Goal: Task Accomplishment & Management: Complete application form

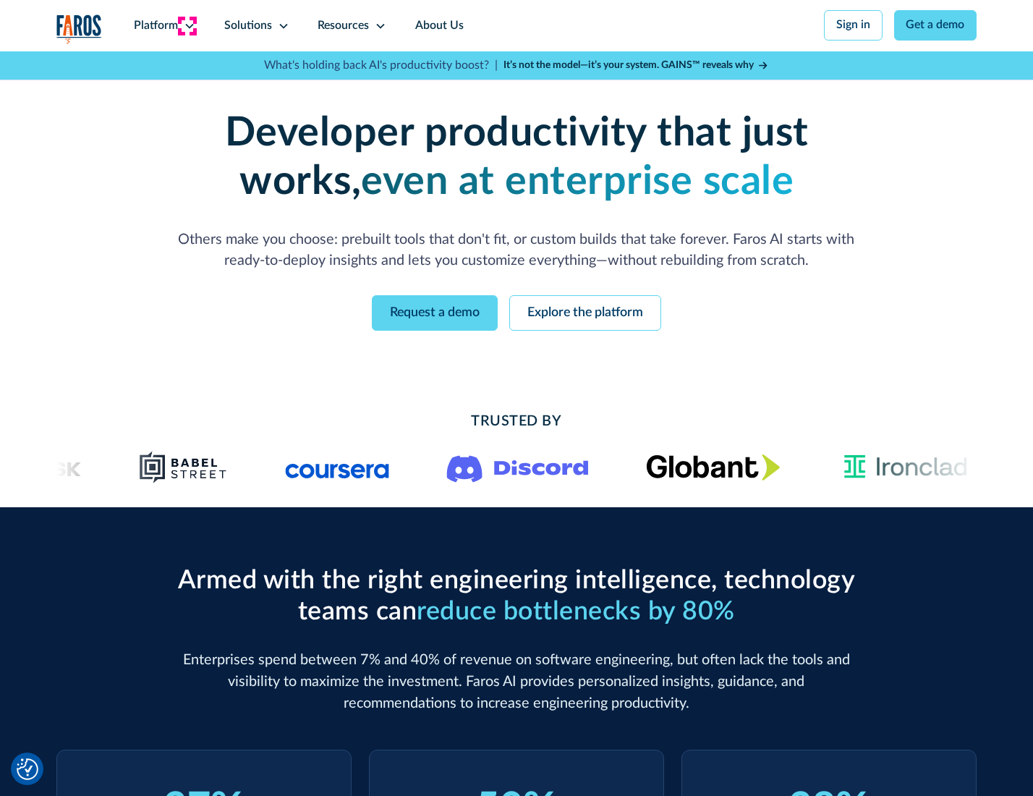
click at [187, 25] on icon at bounding box center [190, 26] width 12 height 12
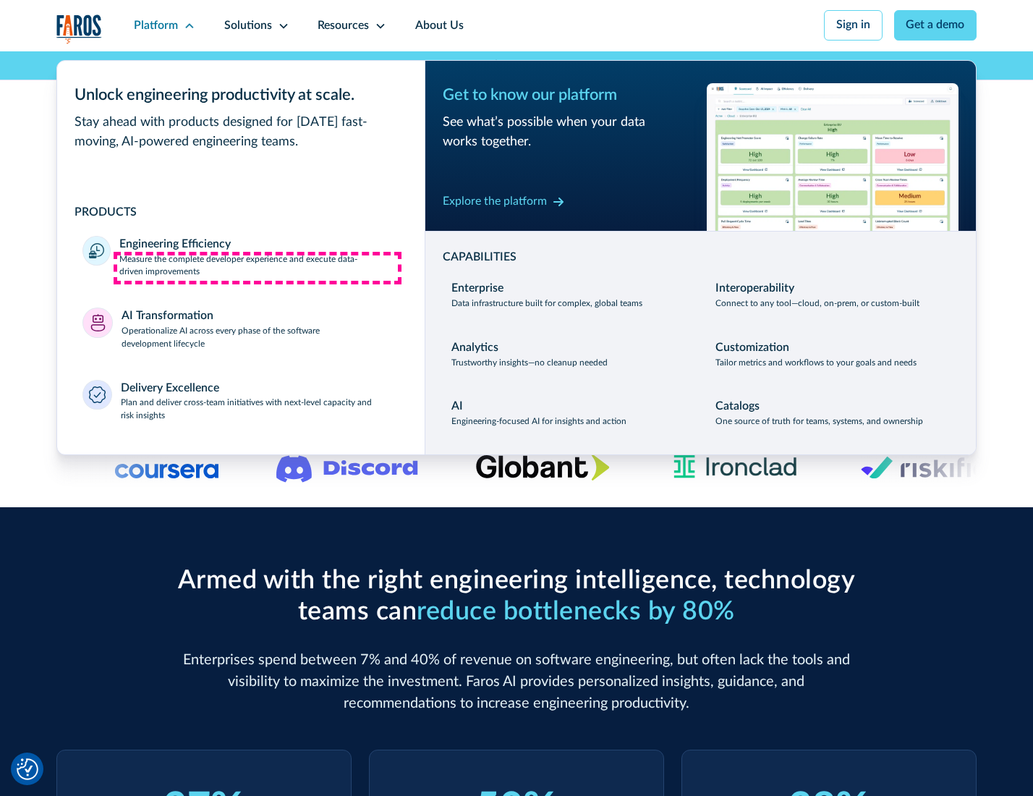
click at [258, 268] on p "Measure the complete developer experience and execute data-driven improvements" at bounding box center [258, 266] width 279 height 26
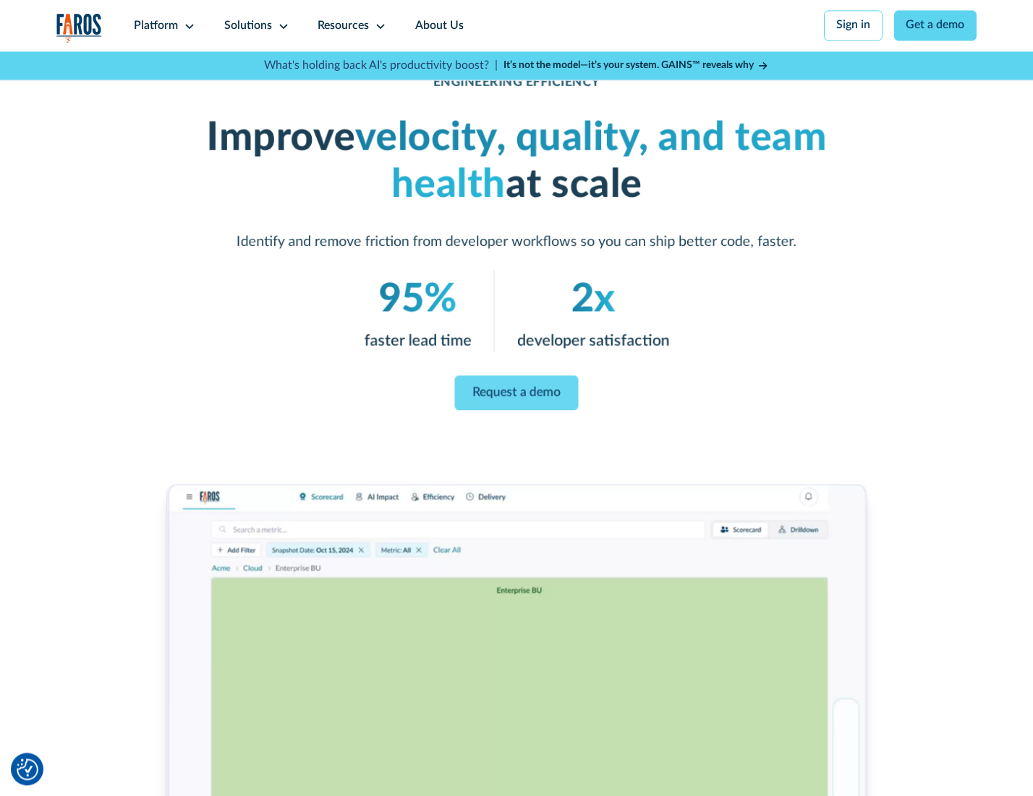
click at [516, 394] on link "Request a demo" at bounding box center [517, 393] width 124 height 35
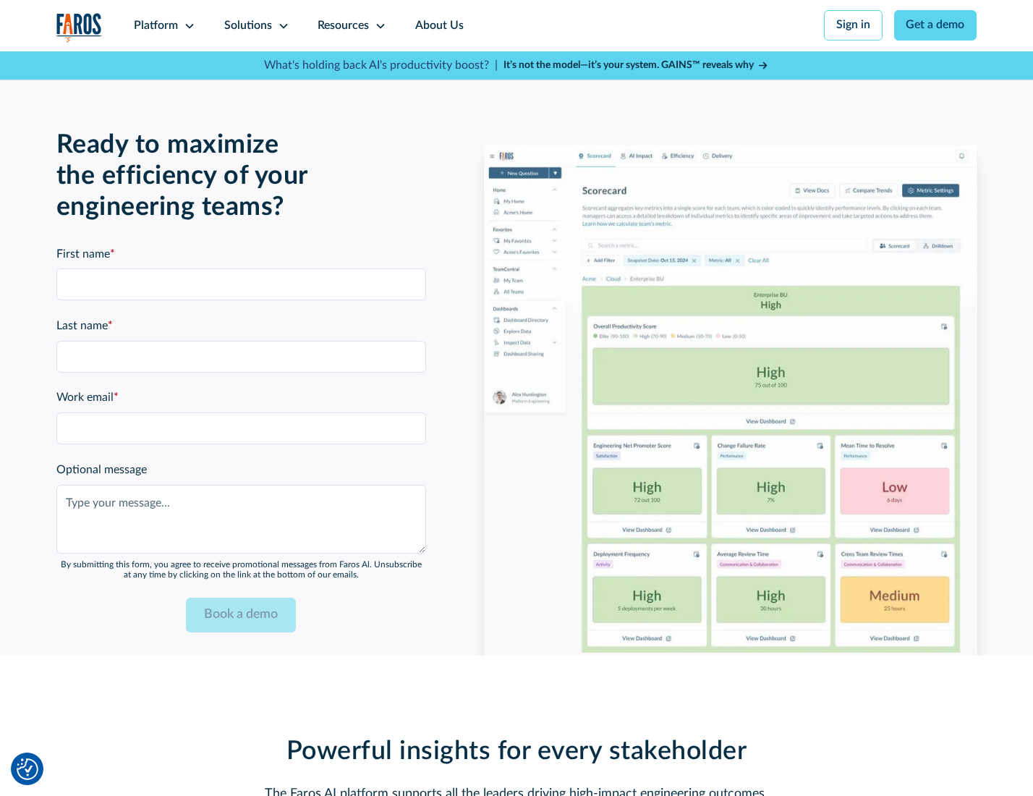
scroll to position [3149, 0]
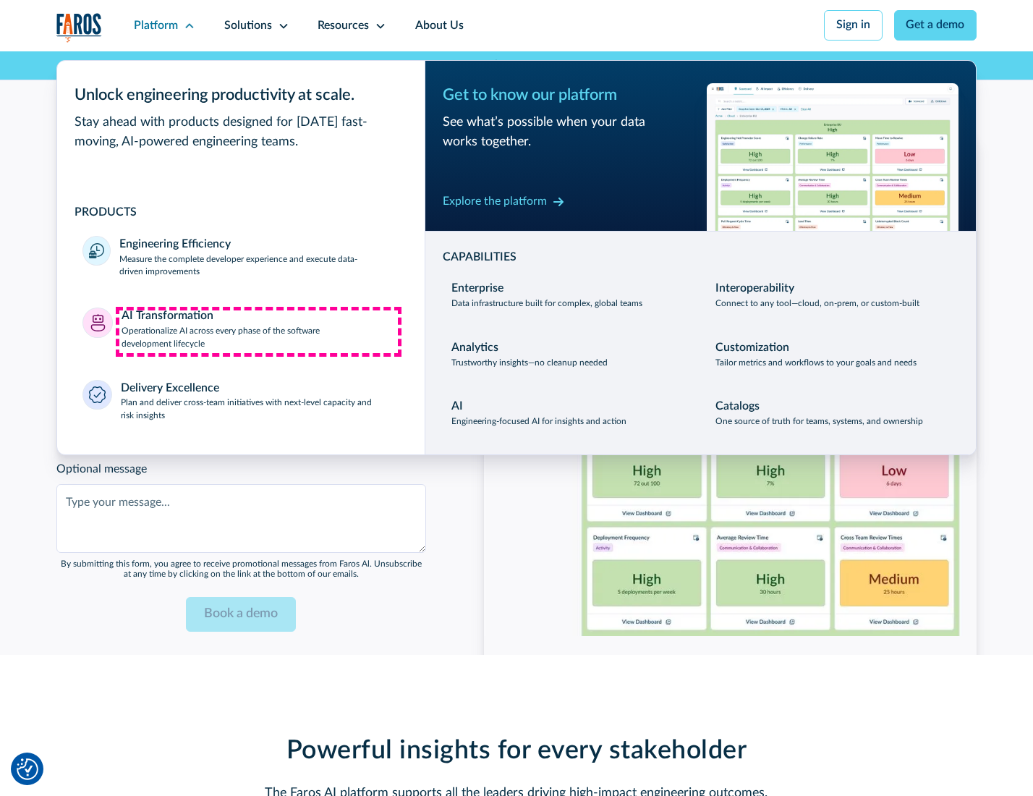
click at [258, 331] on p "Operationalize AI across every phase of the software development lifecycle" at bounding box center [261, 338] width 278 height 26
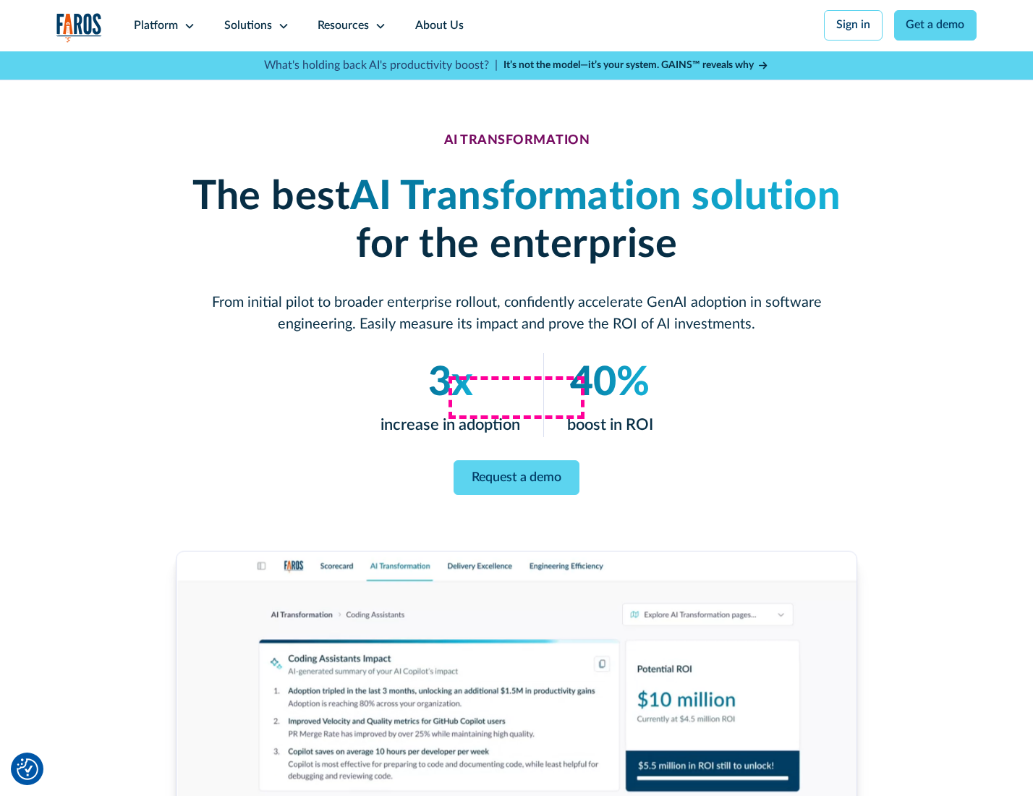
scroll to position [82, 0]
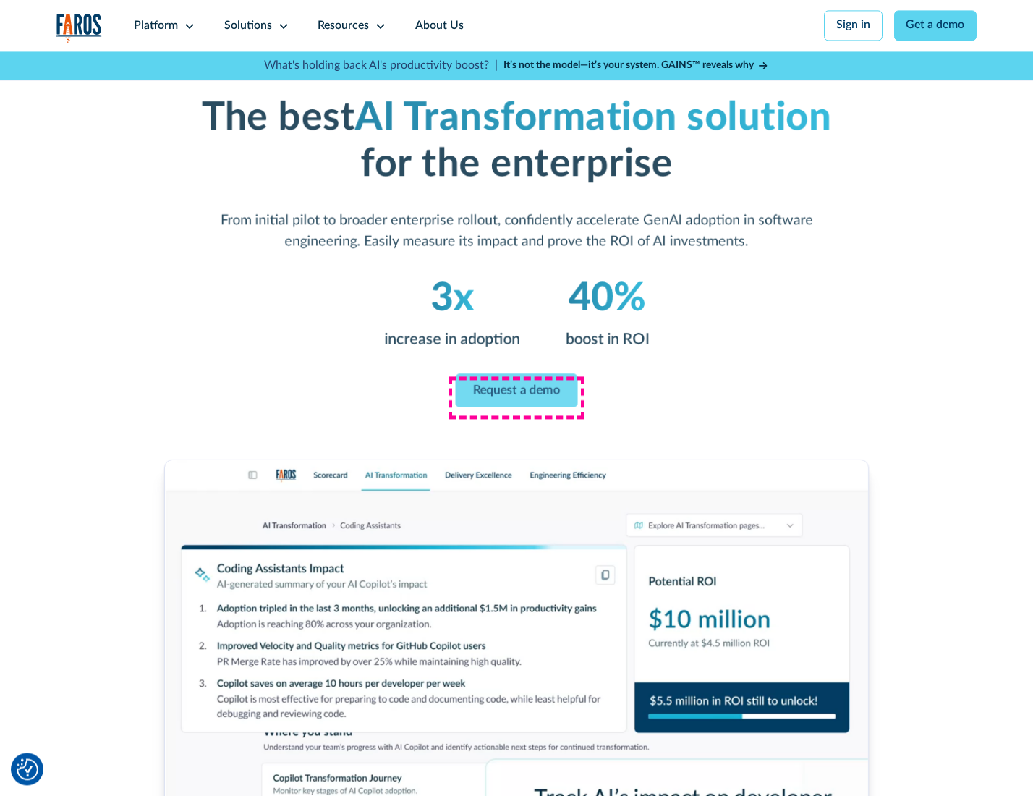
click at [516, 393] on link "Request a demo" at bounding box center [517, 390] width 122 height 34
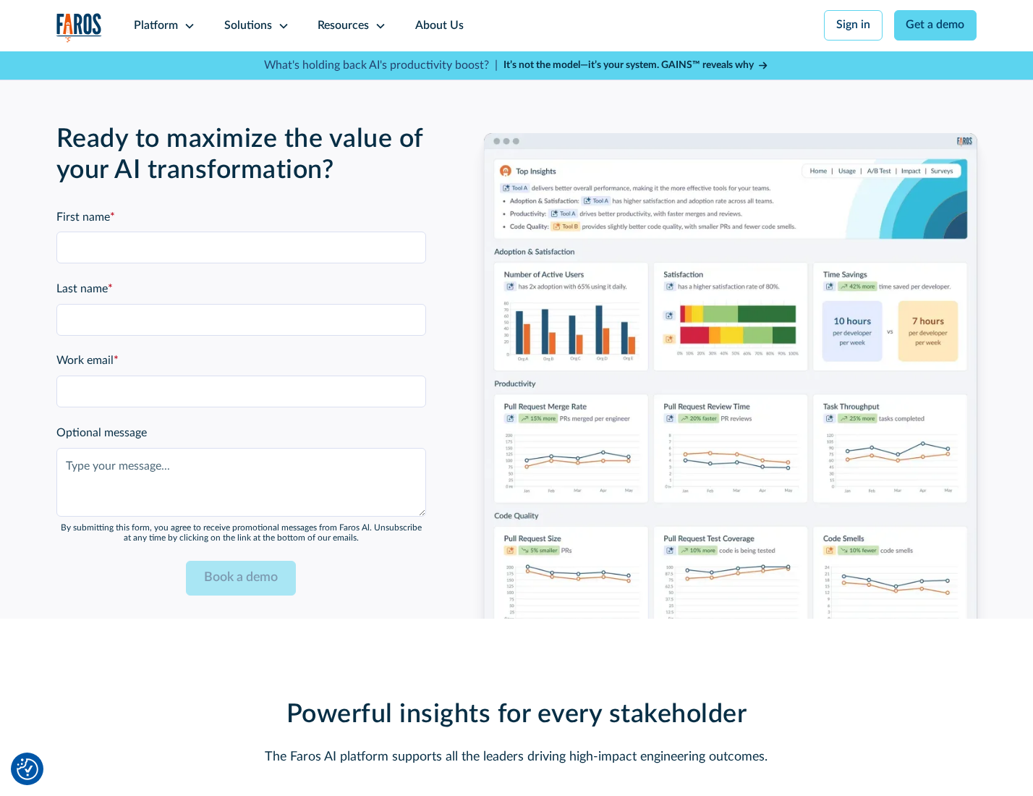
scroll to position [3498, 0]
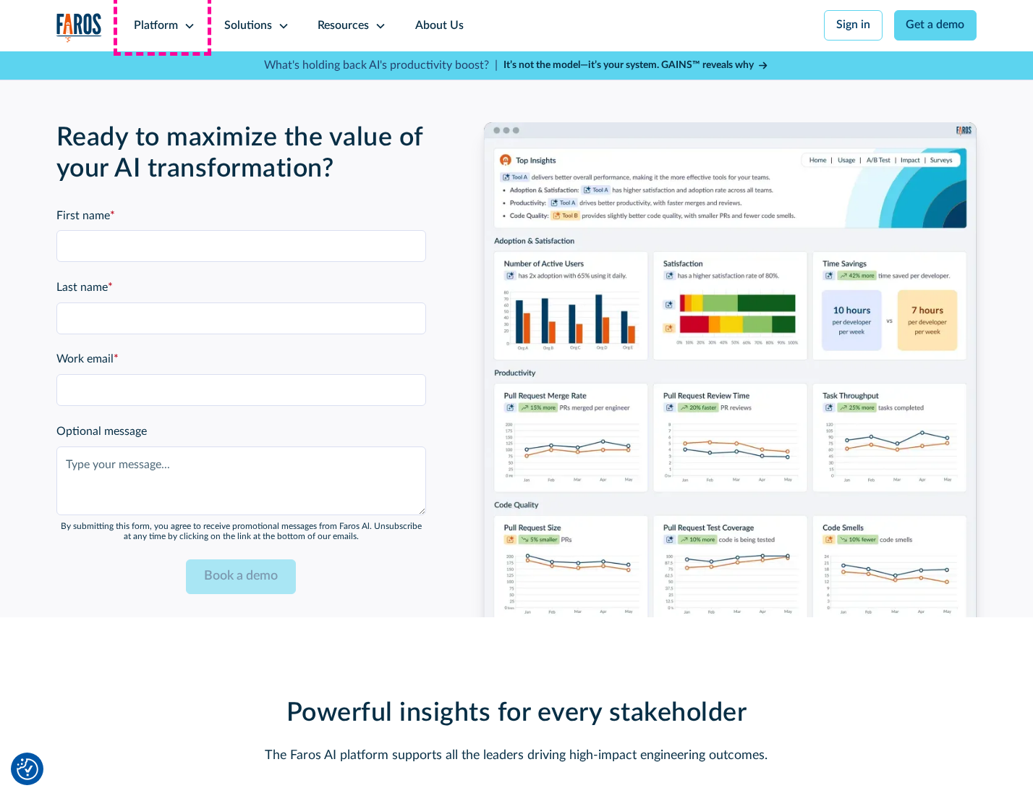
click at [162, 25] on div "Platform" at bounding box center [156, 25] width 44 height 17
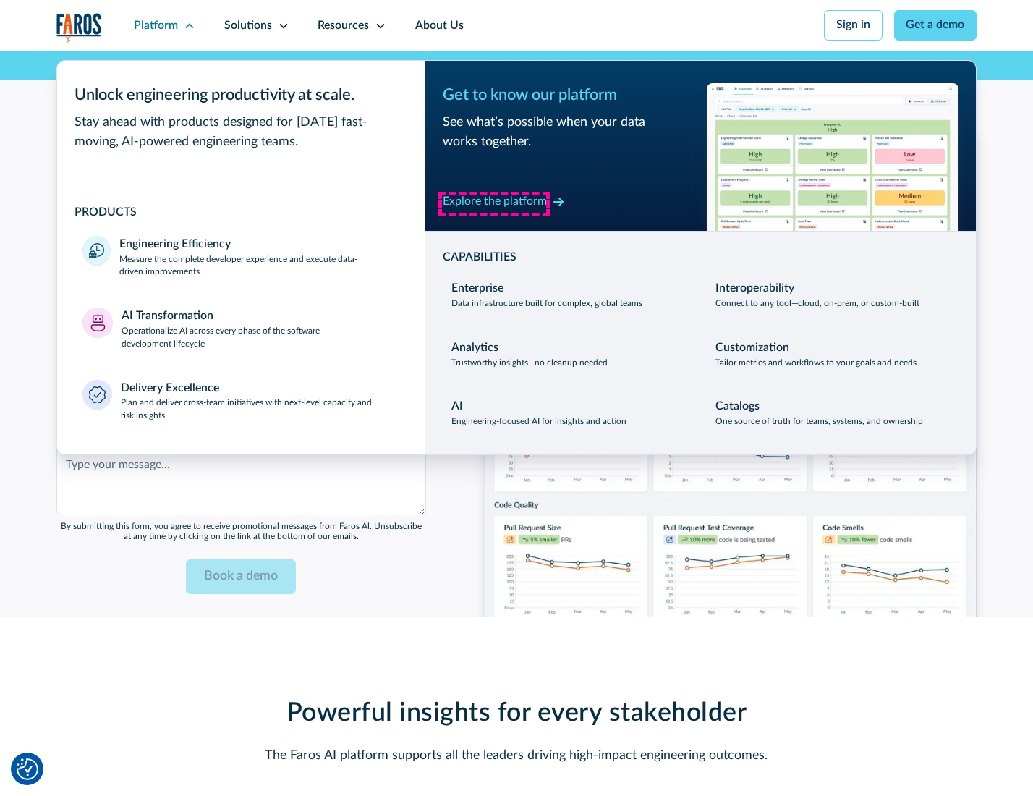
click at [494, 203] on div "Explore the platform" at bounding box center [495, 201] width 104 height 17
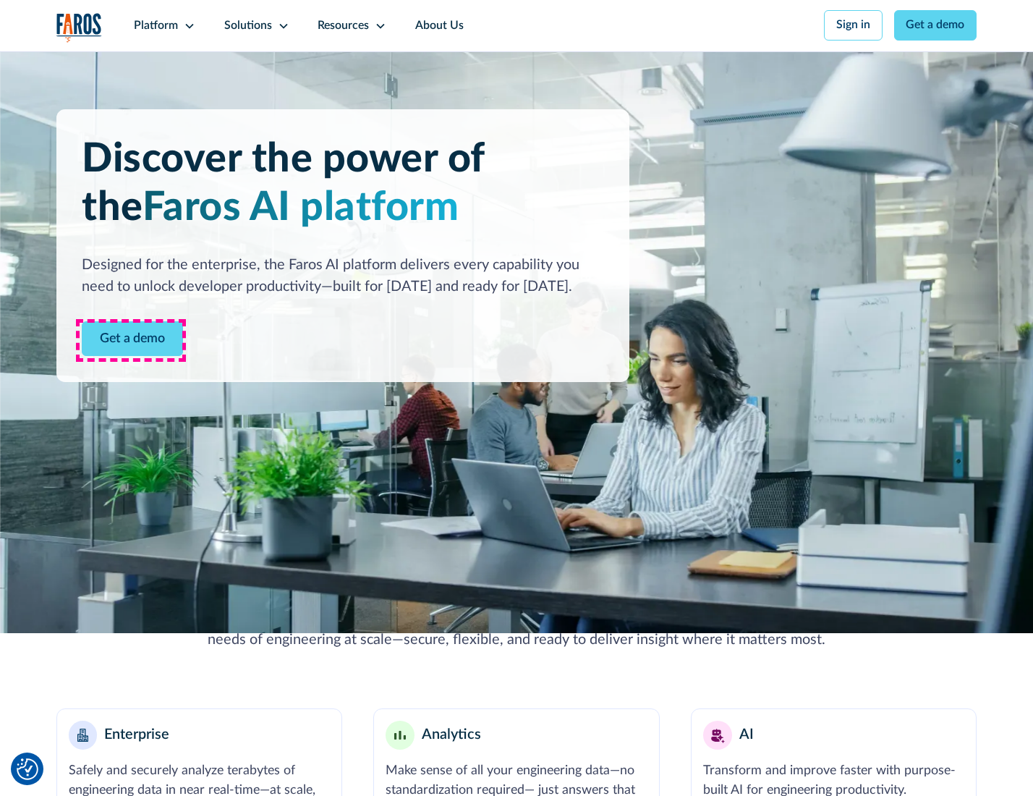
click at [131, 340] on link "Get a demo" at bounding box center [132, 338] width 101 height 35
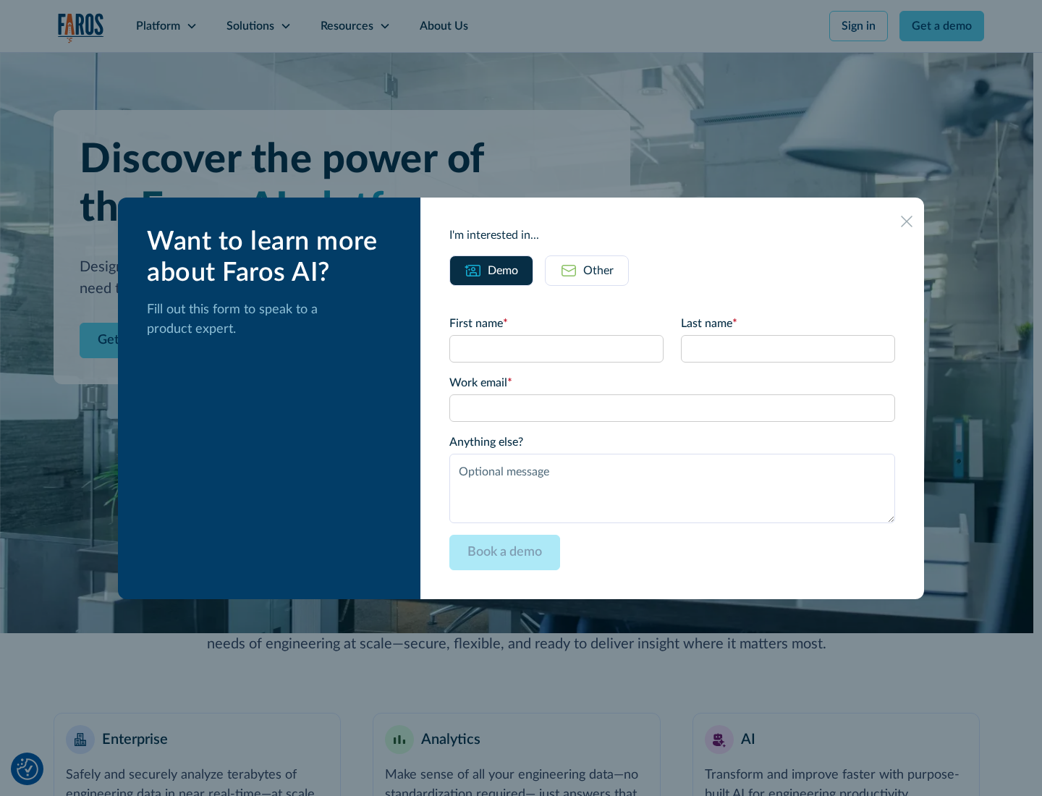
click at [598, 270] on div "Other" at bounding box center [598, 270] width 30 height 17
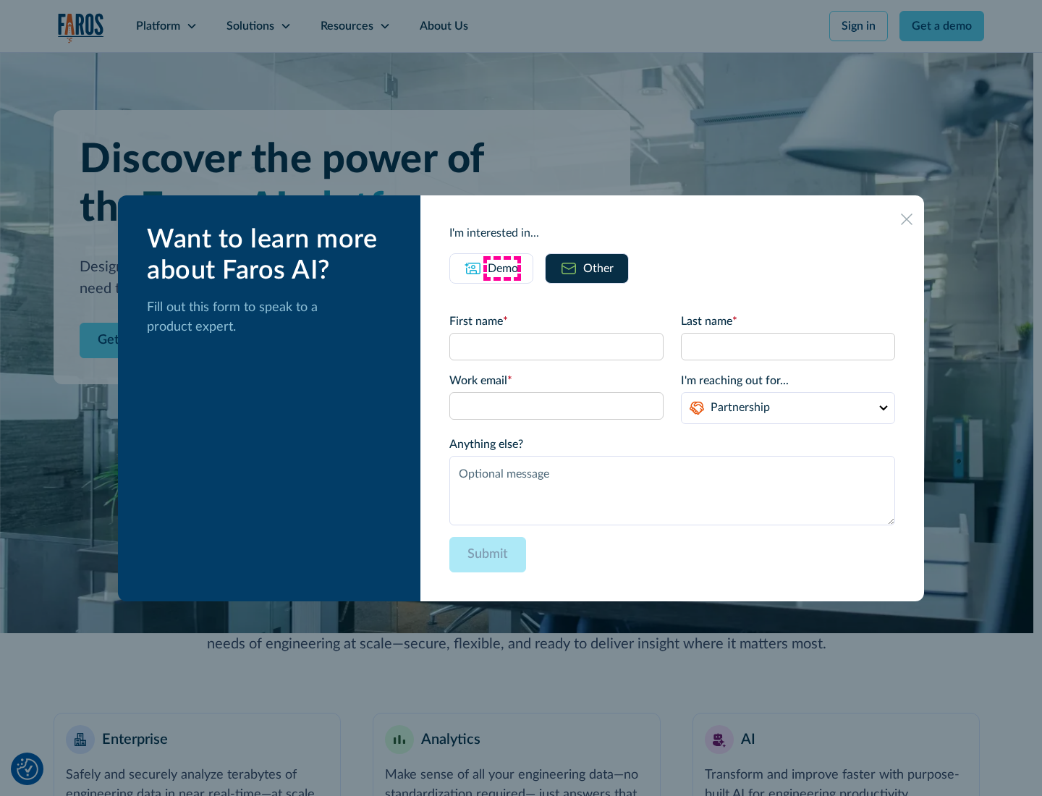
click at [501, 268] on div "Demo" at bounding box center [503, 268] width 30 height 17
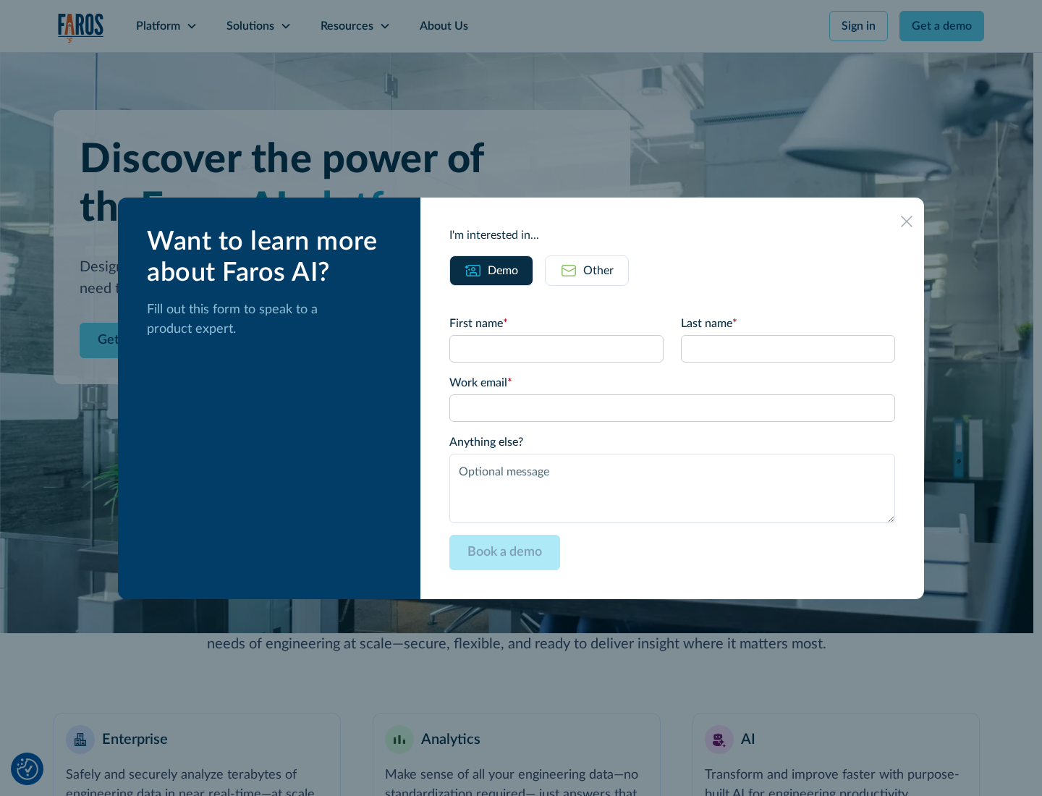
click at [907, 221] on icon at bounding box center [907, 222] width 12 height 12
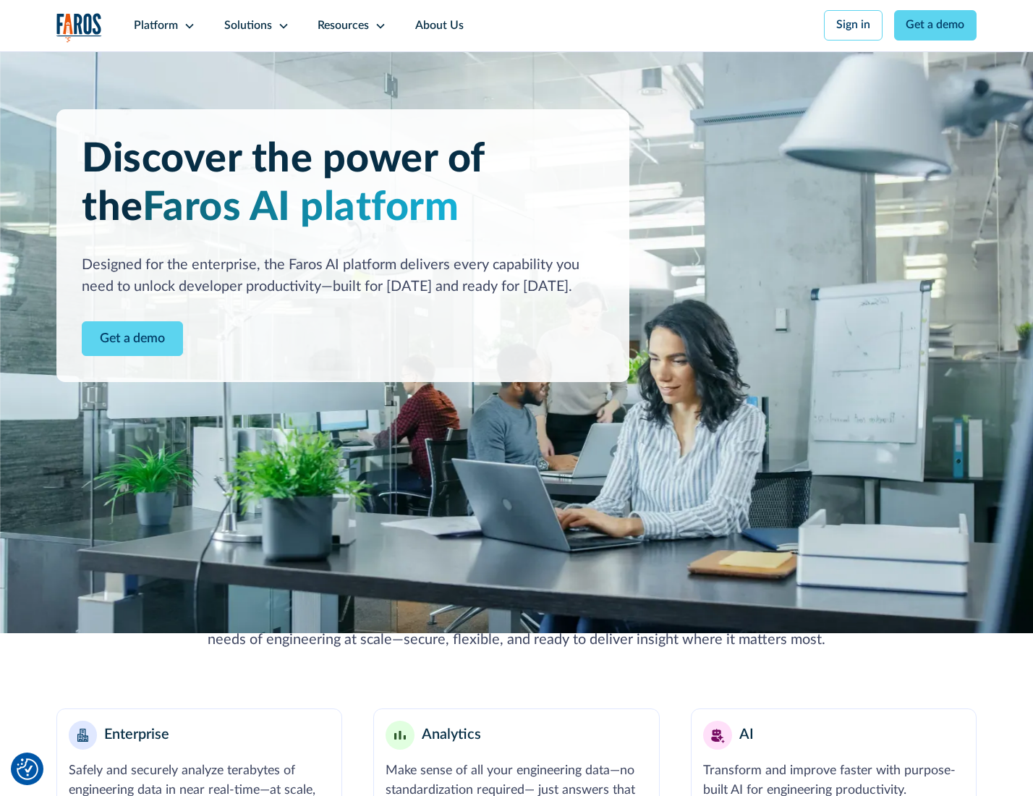
click at [187, 25] on icon at bounding box center [190, 26] width 12 height 12
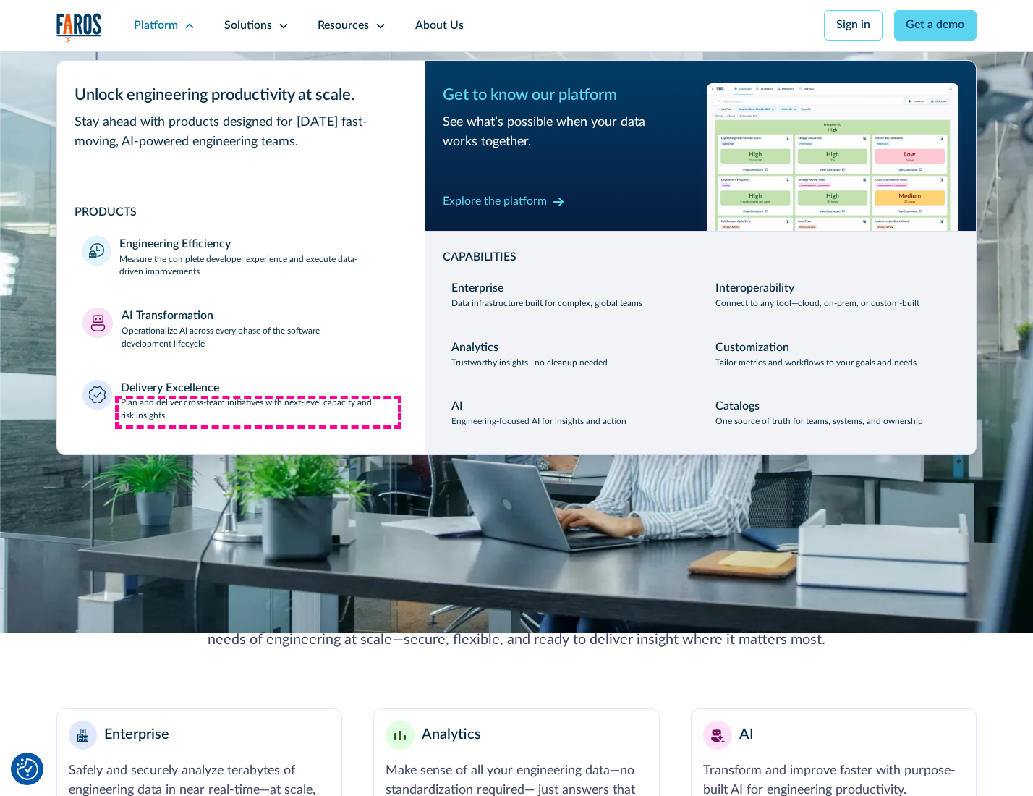
click at [258, 412] on p "Plan and deliver cross-team initiatives with next-level capacity and risk insig…" at bounding box center [260, 409] width 279 height 26
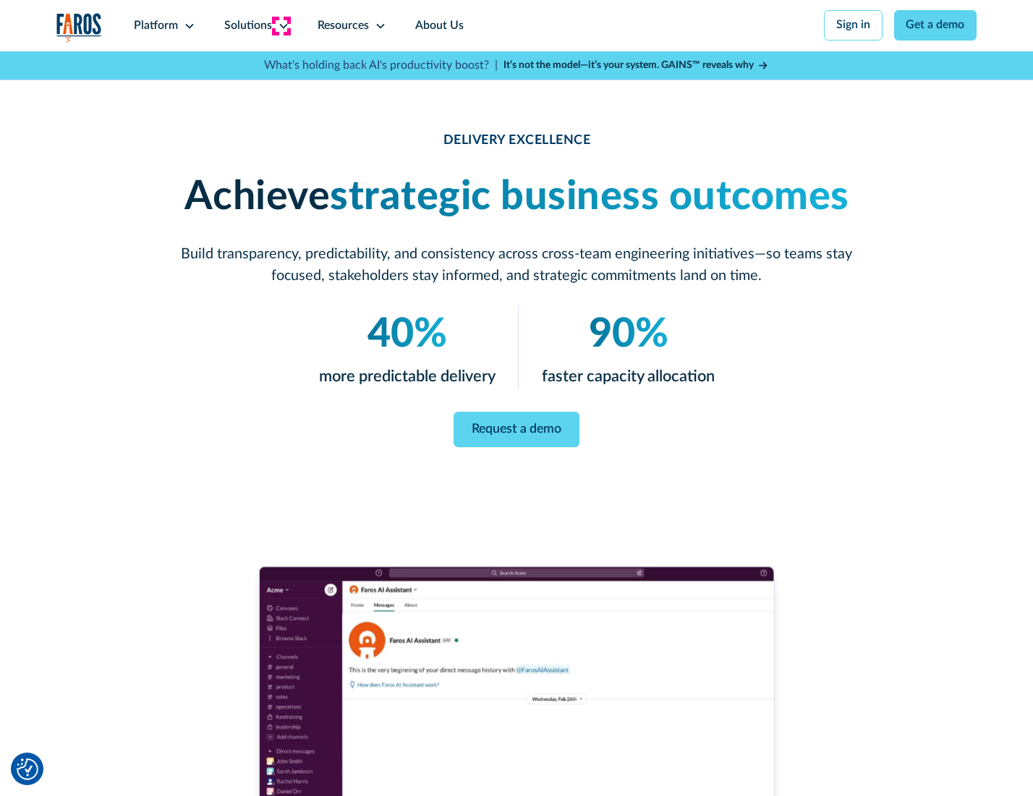
click at [281, 25] on icon at bounding box center [284, 26] width 12 height 12
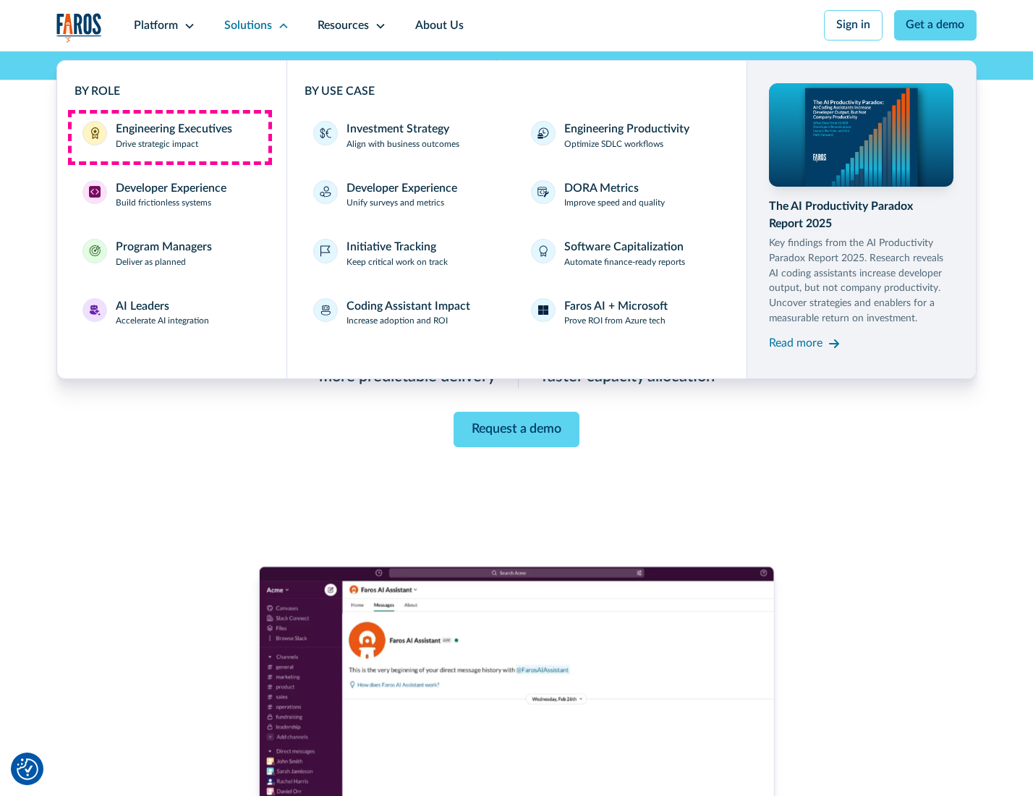
click at [169, 137] on div "Engineering Executives" at bounding box center [174, 129] width 116 height 17
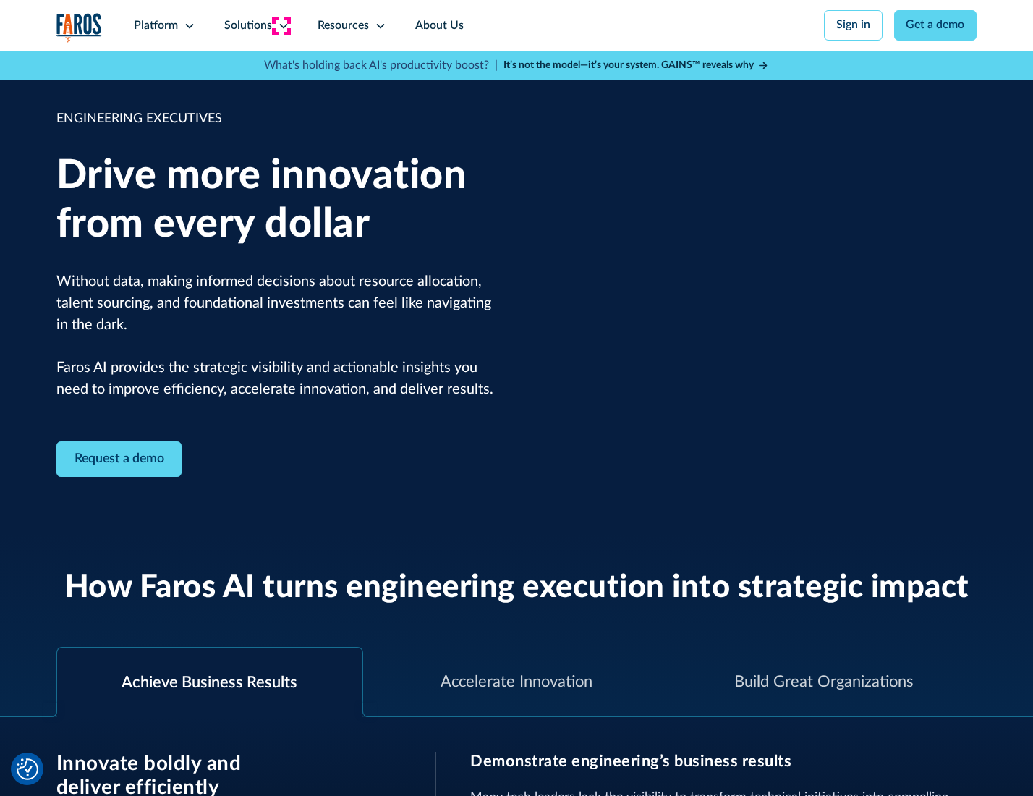
click at [281, 25] on icon at bounding box center [284, 26] width 12 height 12
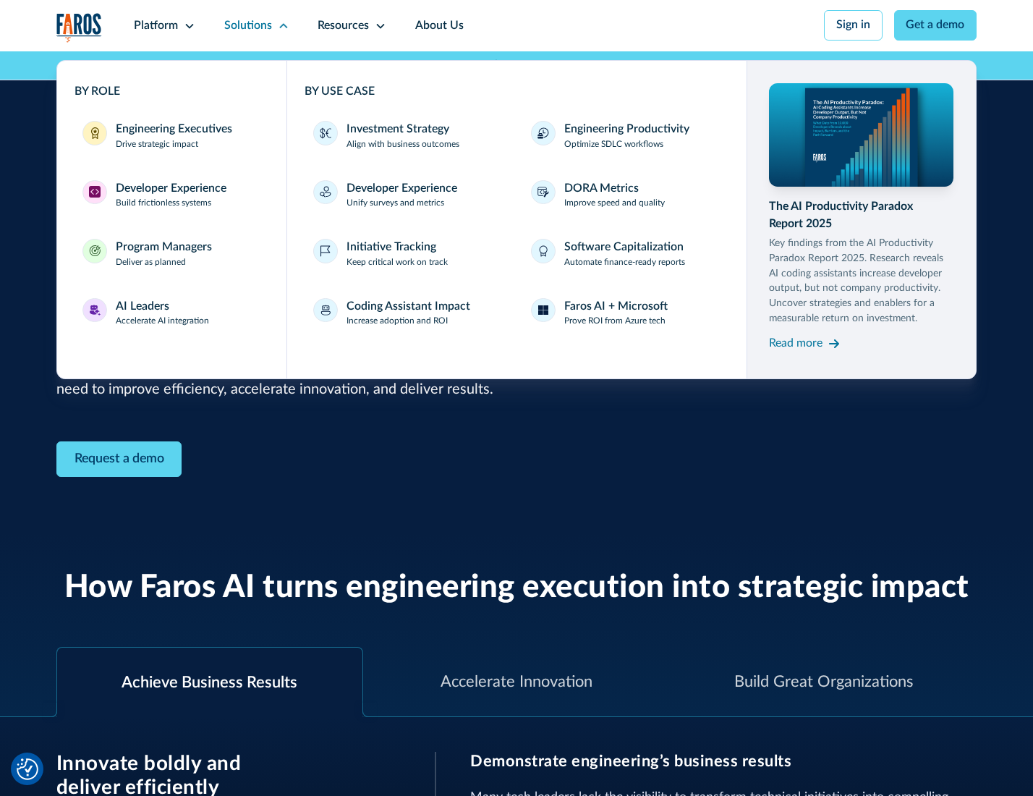
click at [169, 190] on div "Developer Experience" at bounding box center [171, 188] width 111 height 17
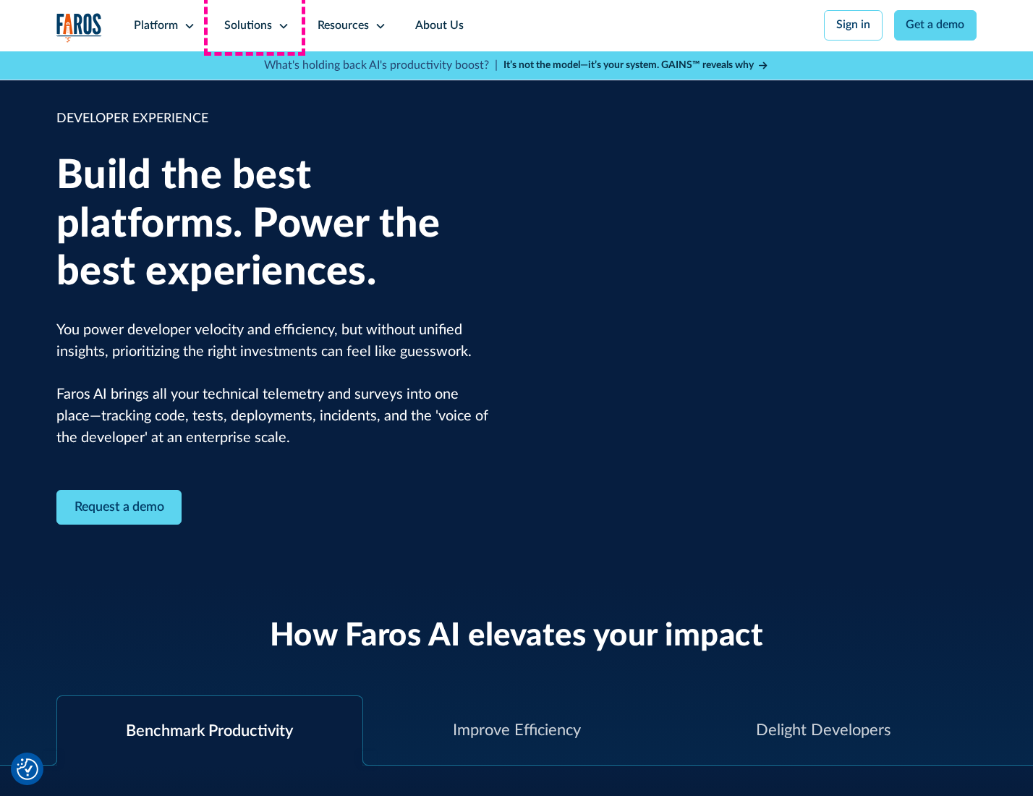
click at [255, 25] on div "Solutions" at bounding box center [248, 25] width 48 height 17
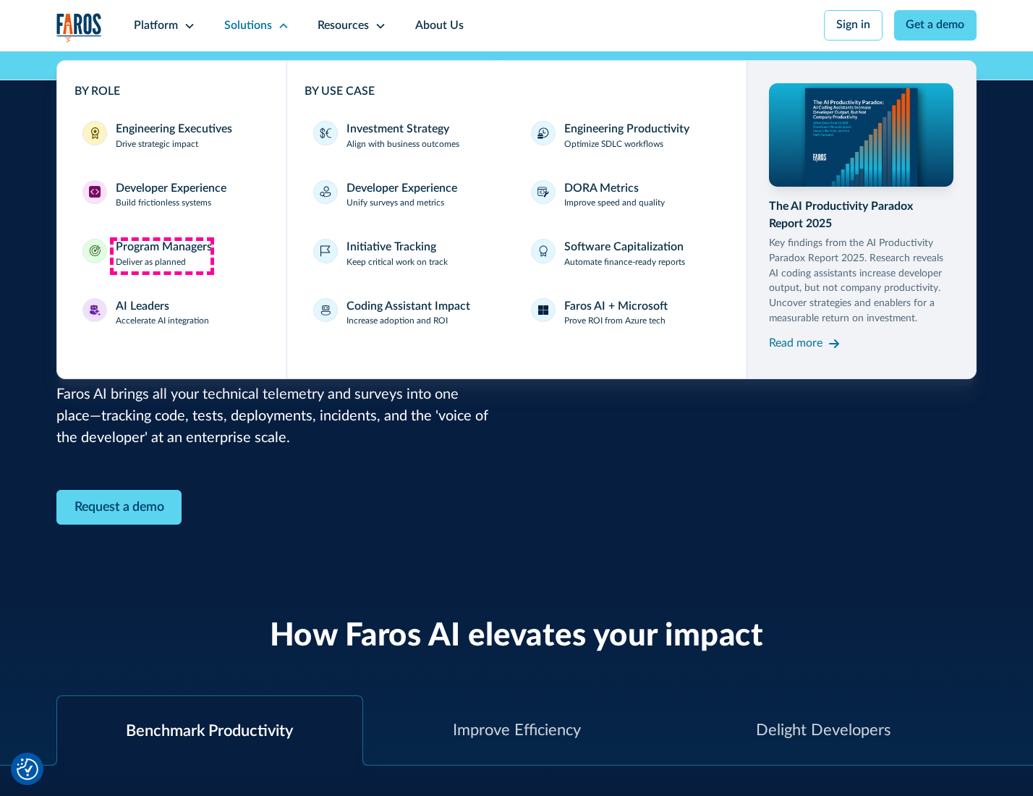
click at [161, 255] on div "Program Managers" at bounding box center [164, 247] width 96 height 17
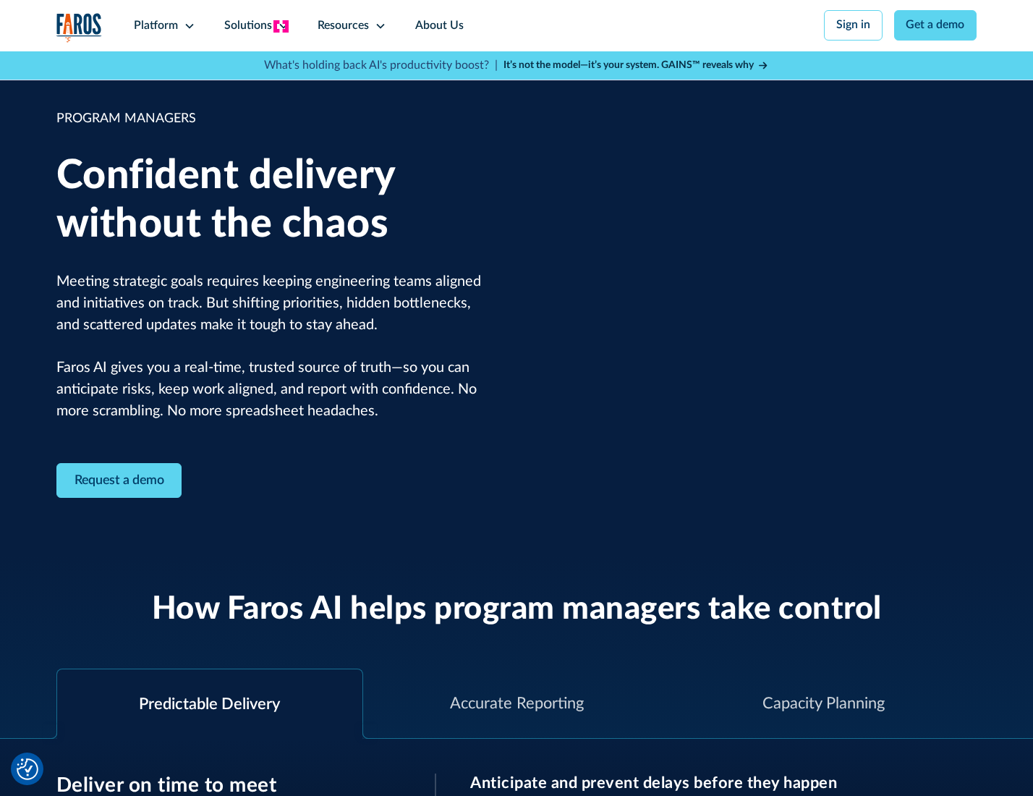
click at [281, 26] on icon at bounding box center [284, 26] width 12 height 12
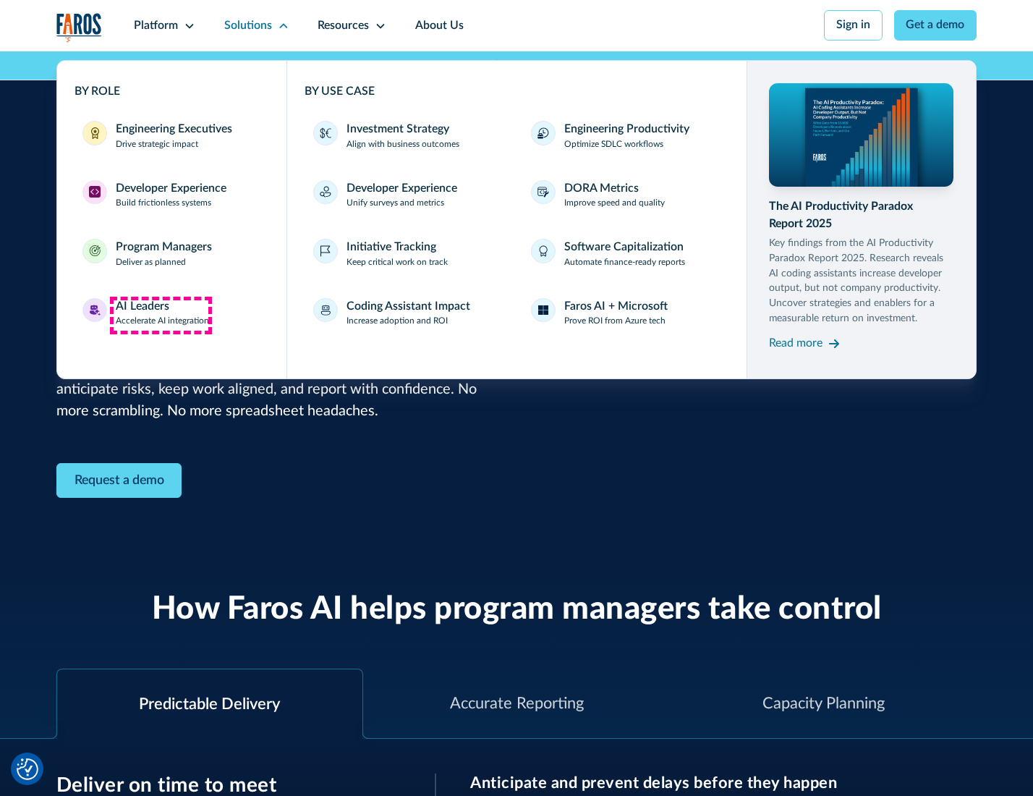
click at [161, 315] on div "AI Leaders" at bounding box center [143, 306] width 54 height 17
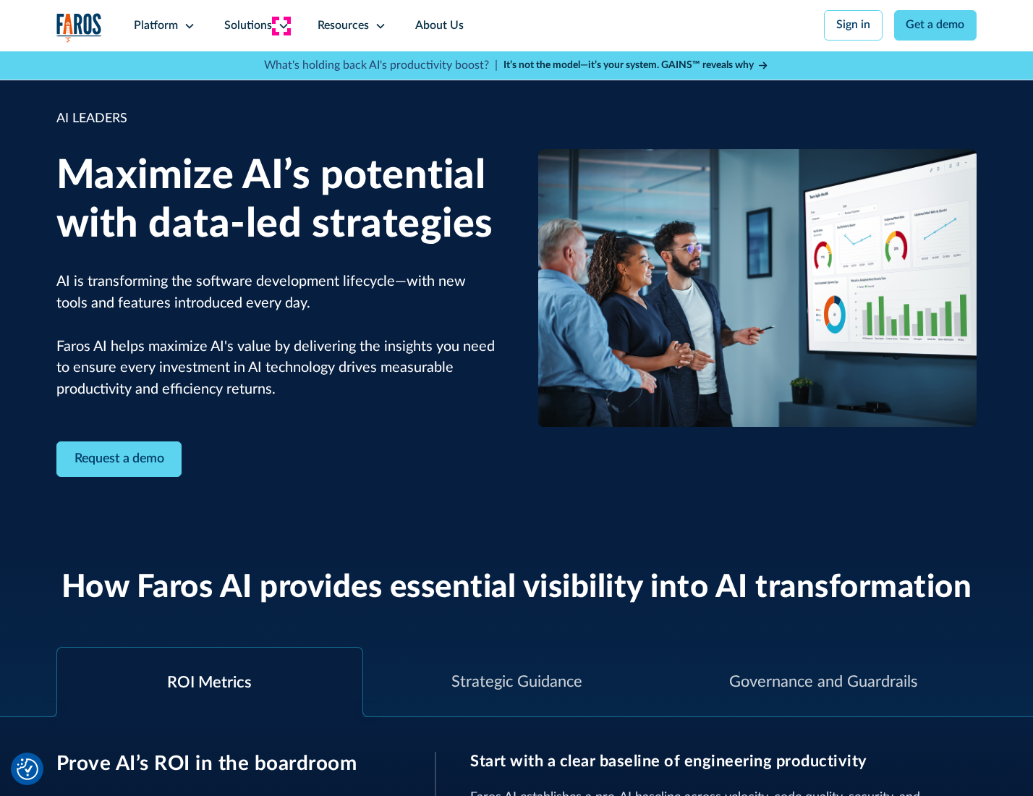
click at [281, 25] on icon at bounding box center [284, 26] width 12 height 12
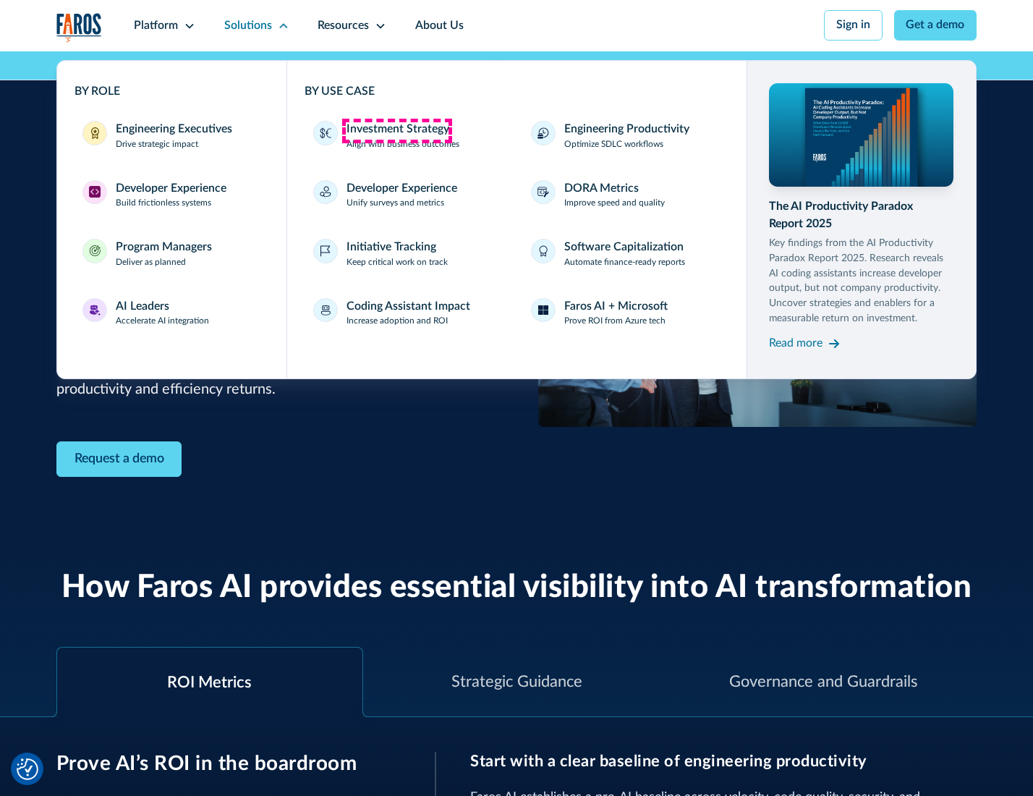
click at [396, 130] on div "Investment Strategy" at bounding box center [398, 129] width 103 height 17
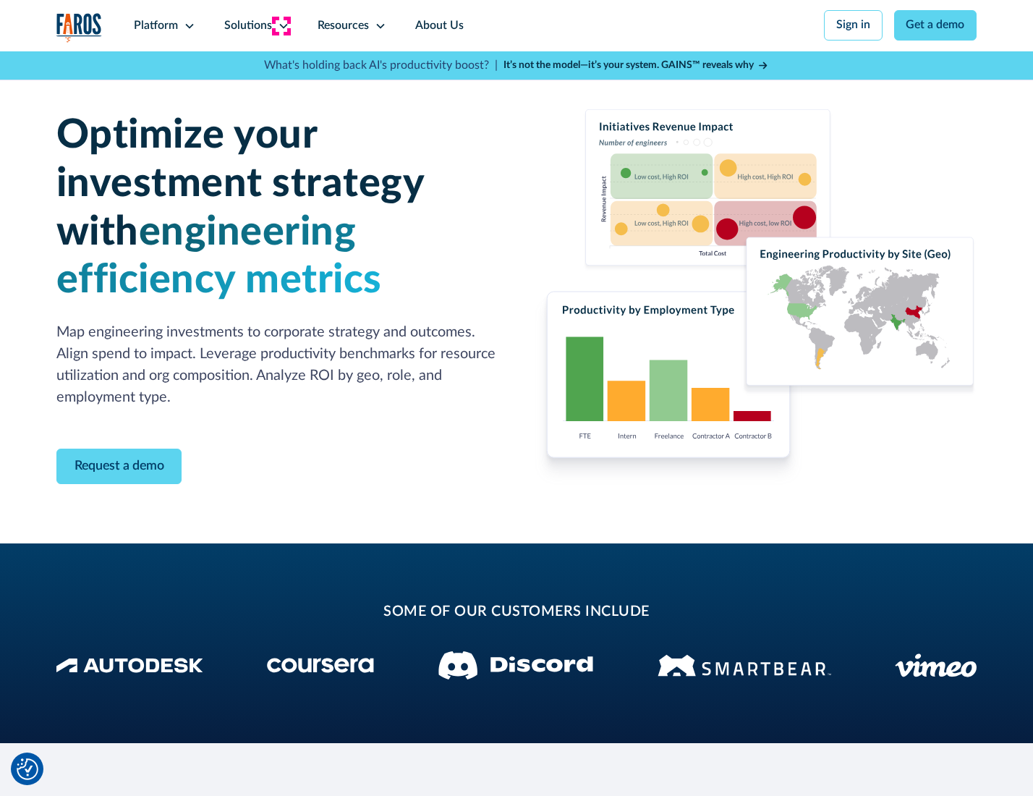
click at [281, 25] on icon at bounding box center [284, 26] width 12 height 12
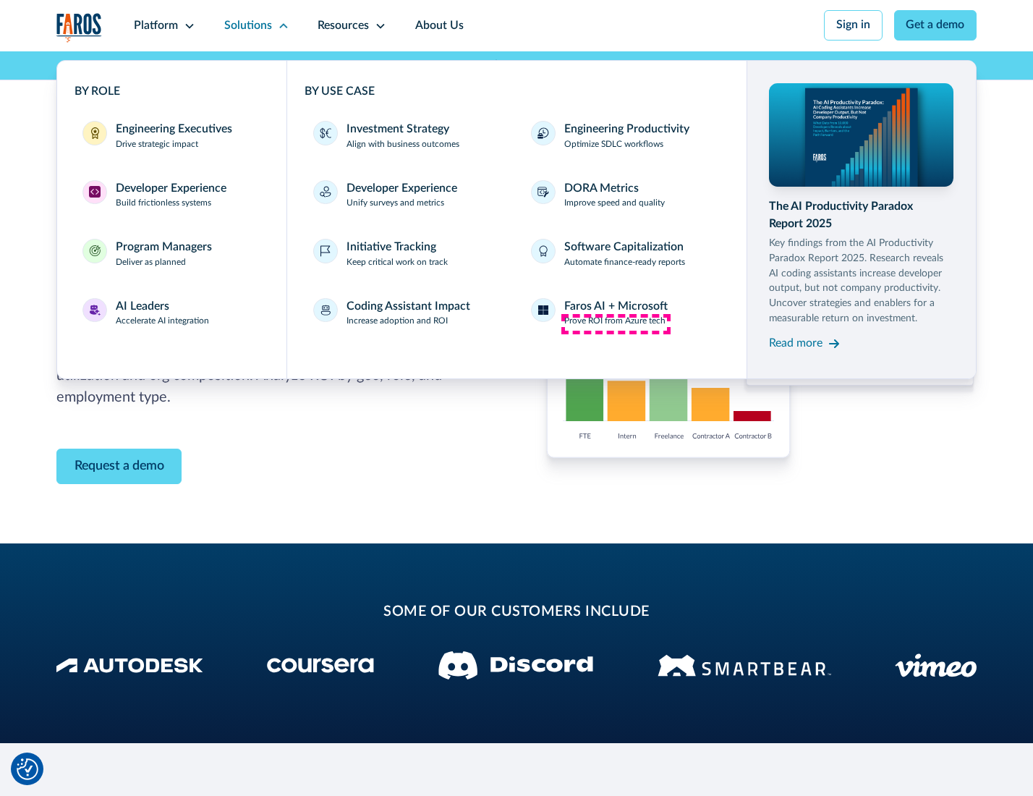
click at [616, 323] on p "Prove ROI from Azure tech" at bounding box center [614, 321] width 101 height 13
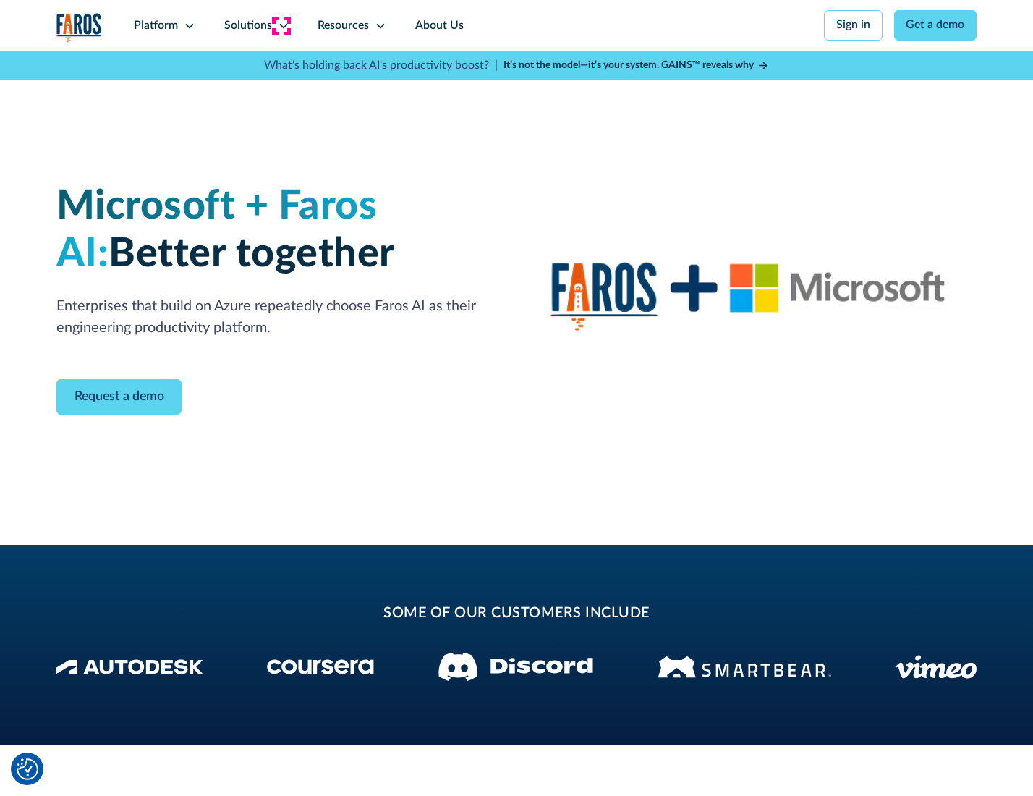
click at [281, 25] on icon at bounding box center [284, 26] width 12 height 12
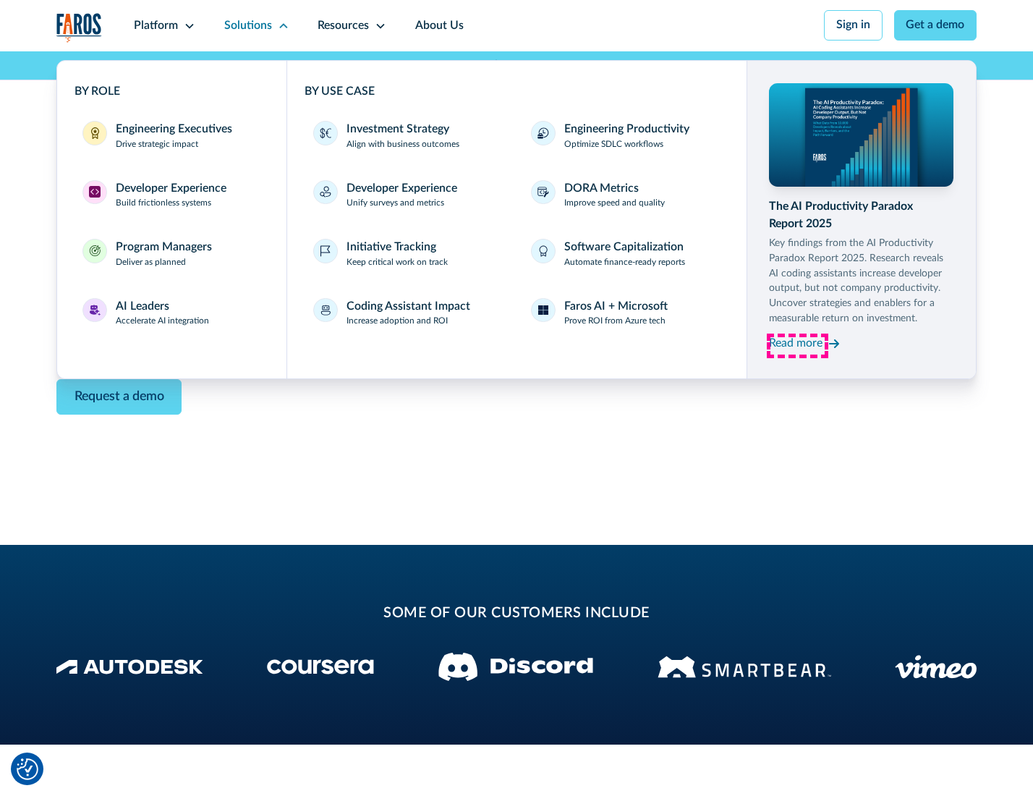
click at [797, 346] on div "Read more" at bounding box center [796, 343] width 54 height 17
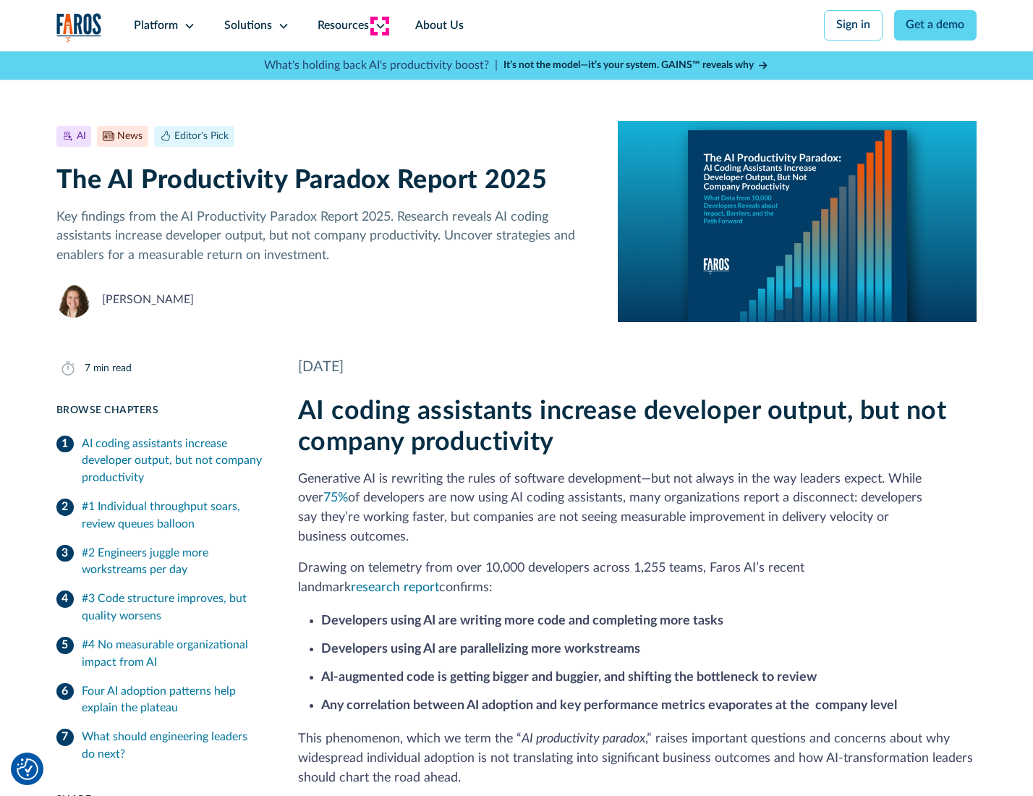
click at [379, 25] on icon at bounding box center [381, 26] width 12 height 12
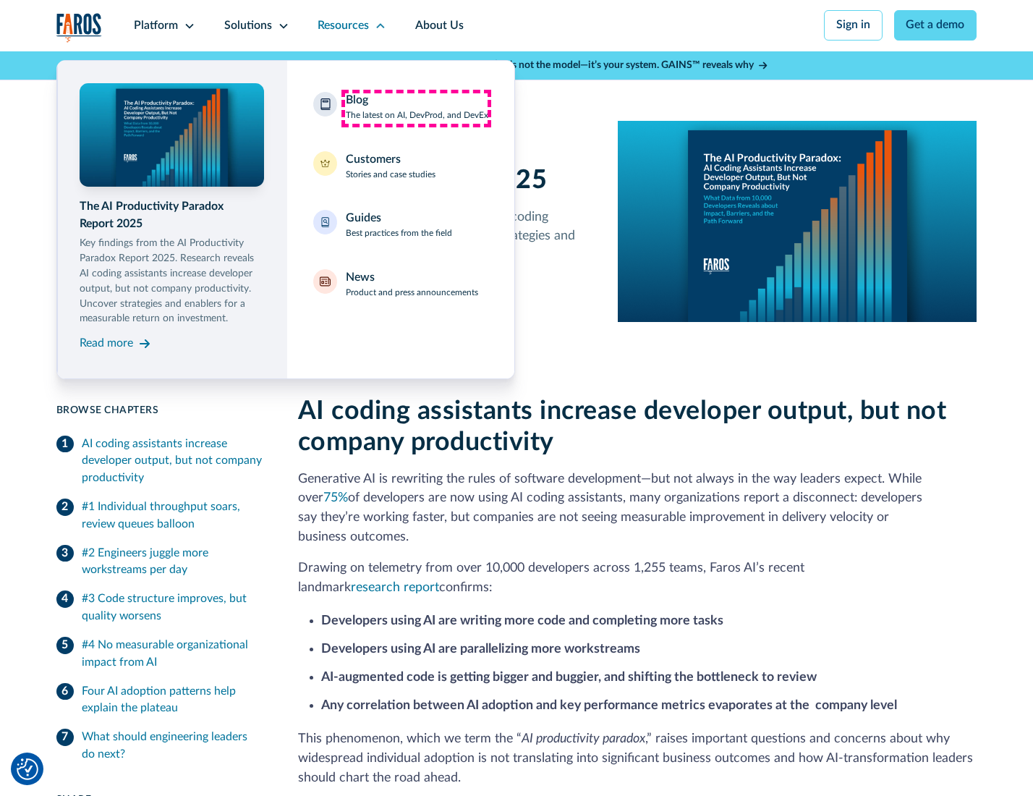
click at [416, 108] on div "Blog The latest on AI, DevProd, and DevEx" at bounding box center [417, 107] width 143 height 30
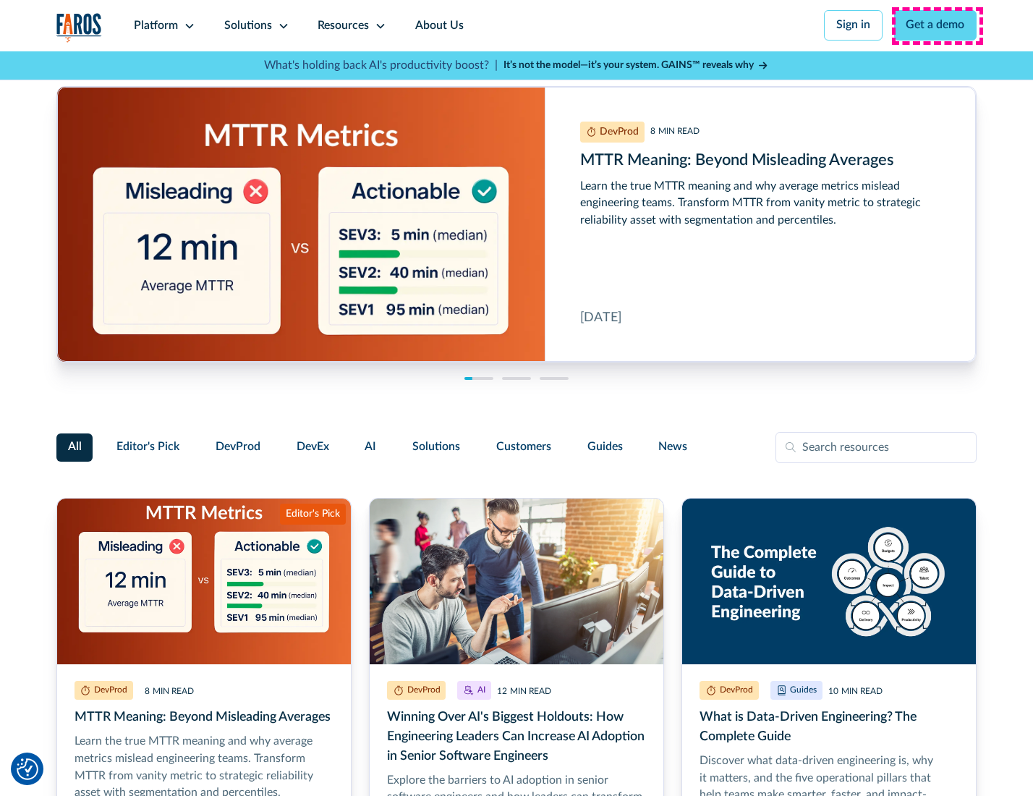
click at [937, 25] on link "Get a demo" at bounding box center [935, 25] width 83 height 30
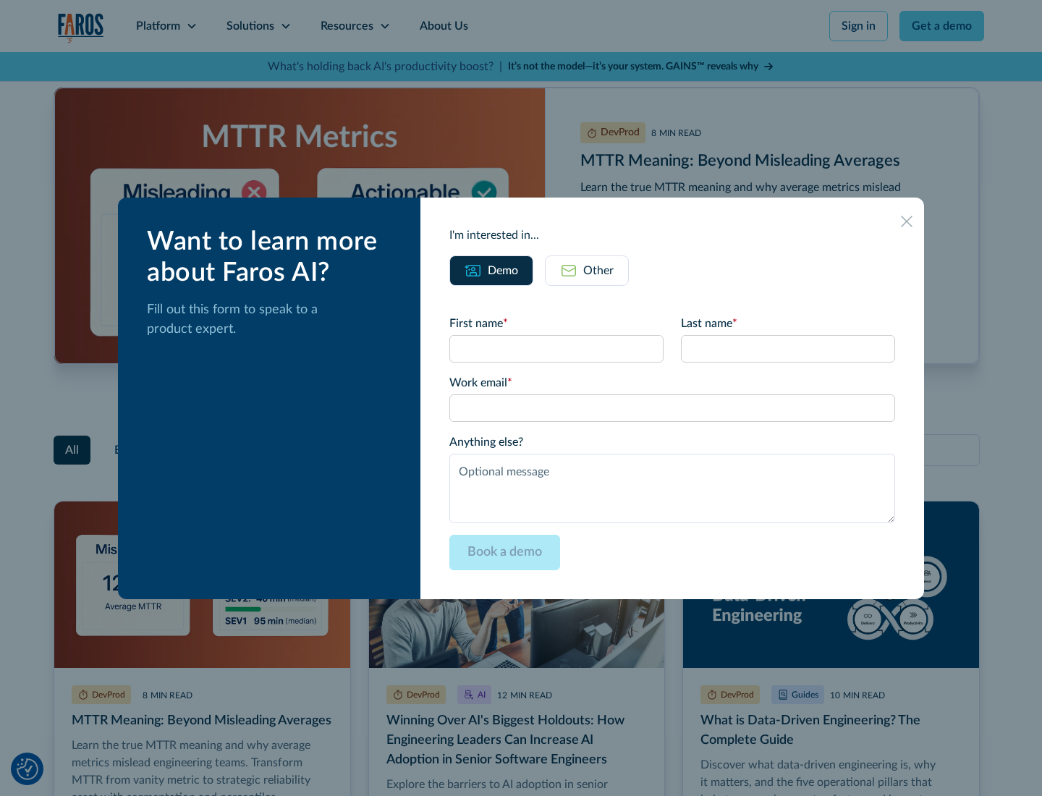
click at [586, 270] on div "Other" at bounding box center [598, 270] width 30 height 17
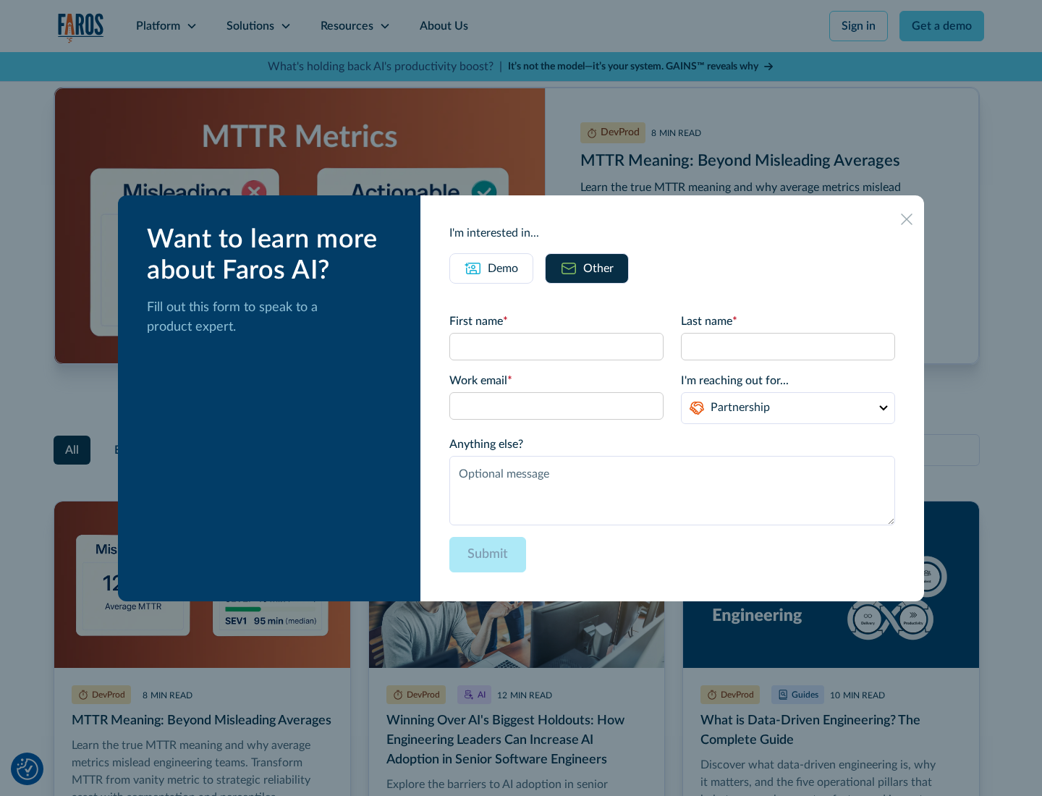
click at [907, 219] on icon at bounding box center [907, 219] width 12 height 12
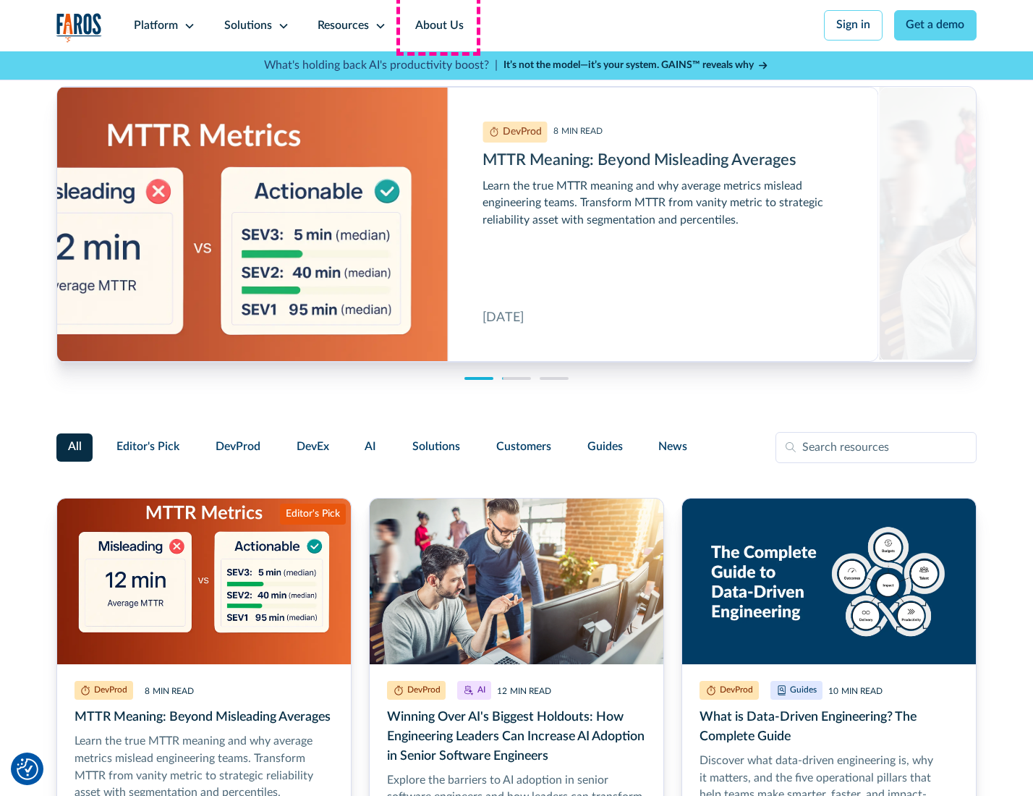
click at [438, 25] on link "About Us" at bounding box center [439, 25] width 77 height 51
